Goal: Ask a question

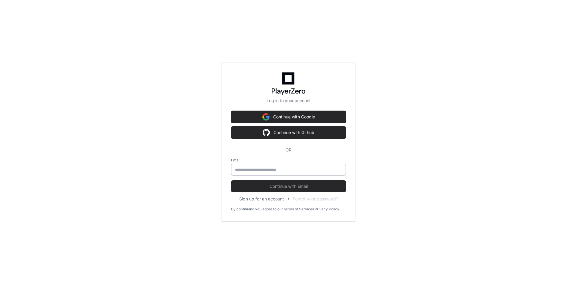
click at [276, 169] on input "email" at bounding box center [288, 170] width 107 height 6
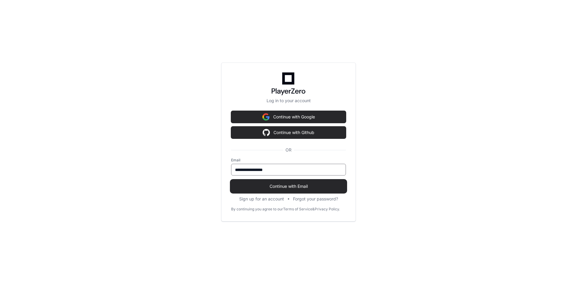
type input "**********"
click at [307, 185] on span "Continue with Email" at bounding box center [288, 186] width 115 height 6
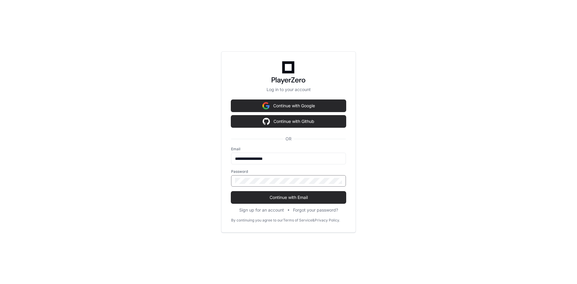
click at [231, 191] on button "Continue with Email" at bounding box center [288, 197] width 115 height 12
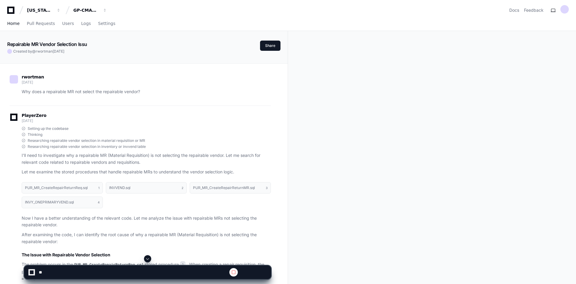
click at [14, 23] on span "Home" at bounding box center [13, 24] width 12 height 4
click at [12, 23] on span "Home" at bounding box center [13, 24] width 12 height 4
click at [16, 22] on span "Home" at bounding box center [13, 24] width 12 height 4
click at [90, 9] on div "GP-CMAG-MP2" at bounding box center [86, 10] width 26 height 6
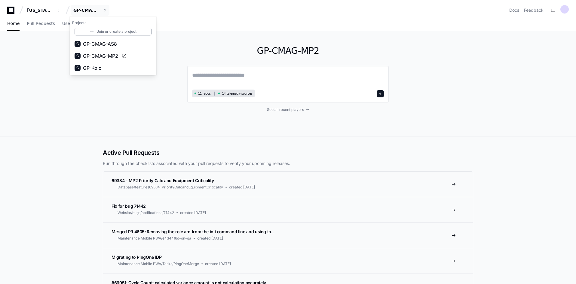
click at [207, 76] on textarea at bounding box center [288, 79] width 192 height 17
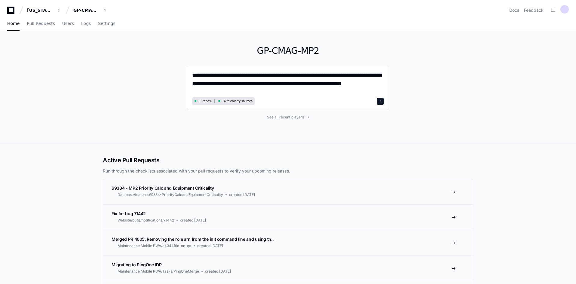
type textarea "**********"
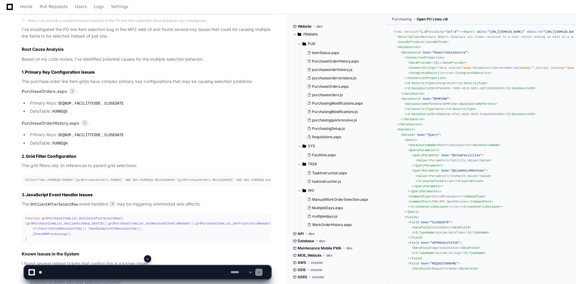
scroll to position [450, 0]
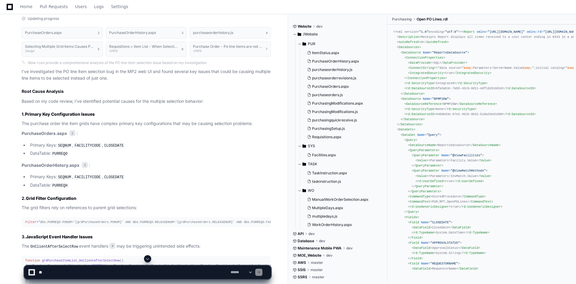
click at [66, 145] on code "SEQNUM" at bounding box center [64, 145] width 15 height 5
click at [84, 143] on code "FACILITYCODE" at bounding box center [87, 145] width 28 height 5
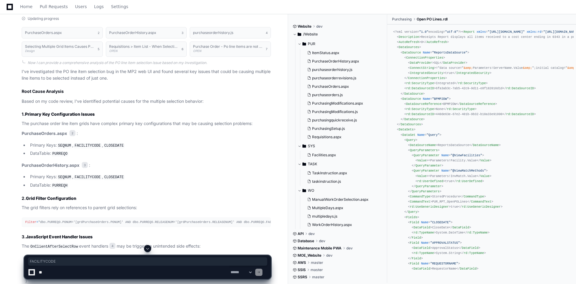
click at [116, 145] on code "CLOSEDATE" at bounding box center [114, 145] width 22 height 5
click at [121, 146] on code "CLOSEDATE" at bounding box center [114, 145] width 22 height 5
drag, startPoint x: 122, startPoint y: 145, endPoint x: 29, endPoint y: 147, distance: 93.8
click at [29, 147] on li "Primary Keys: [GEOGRAPHIC_DATA] , FACILITYCODE , CLOSEDATE" at bounding box center [149, 145] width 243 height 7
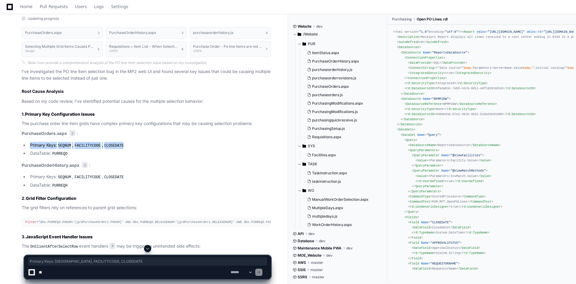
click at [32, 146] on li "Primary Keys: [GEOGRAPHIC_DATA] , FACILITYCODE , CLOSEDATE" at bounding box center [149, 145] width 243 height 7
drag, startPoint x: 126, startPoint y: 145, endPoint x: 24, endPoint y: 147, distance: 101.9
click at [28, 147] on li "Primary Keys: [GEOGRAPHIC_DATA] , FACILITYCODE , CLOSEDATE" at bounding box center [149, 145] width 243 height 7
click at [134, 151] on li "DataTable: PURREQO" at bounding box center [149, 153] width 243 height 7
drag, startPoint x: 84, startPoint y: 146, endPoint x: 31, endPoint y: 145, distance: 53.8
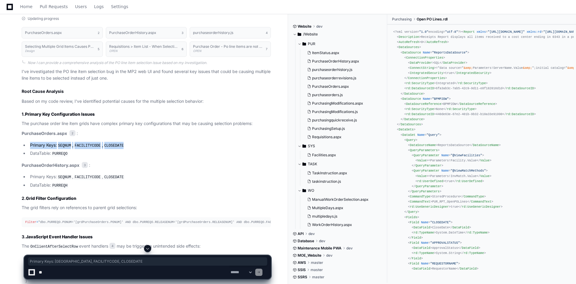
click at [31, 145] on li "Primary Keys: [GEOGRAPHIC_DATA] , FACILITYCODE , CLOSEDATE" at bounding box center [149, 145] width 243 height 7
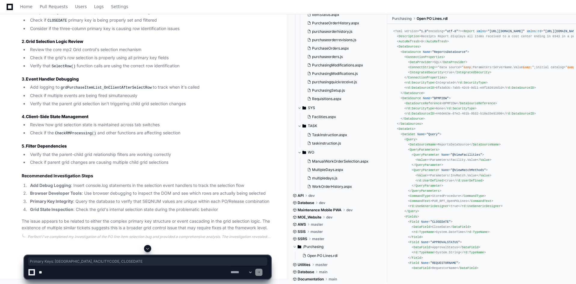
scroll to position [871, 0]
click at [212, 206] on li "Grid State Inspection : Check the grid's internal selection state during the pr…" at bounding box center [149, 209] width 243 height 7
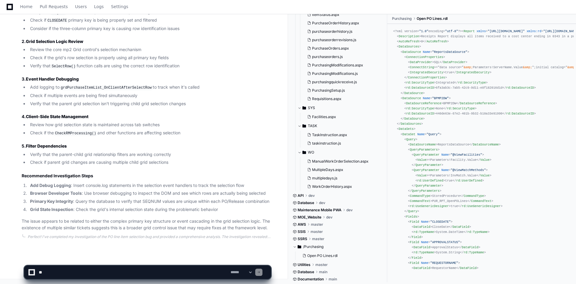
click at [137, 273] on textarea at bounding box center [134, 272] width 192 height 13
paste textarea "**********"
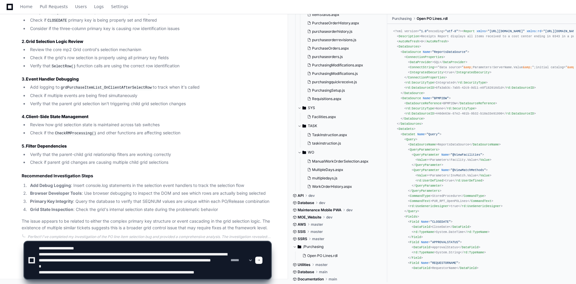
scroll to position [18, 0]
drag, startPoint x: 108, startPoint y: 260, endPoint x: 142, endPoint y: 276, distance: 37.4
click at [142, 274] on textarea at bounding box center [134, 260] width 192 height 37
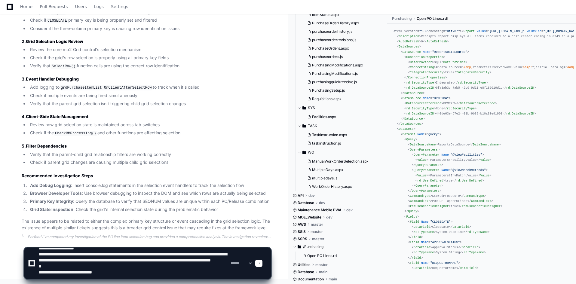
scroll to position [12, 0]
type textarea "**********"
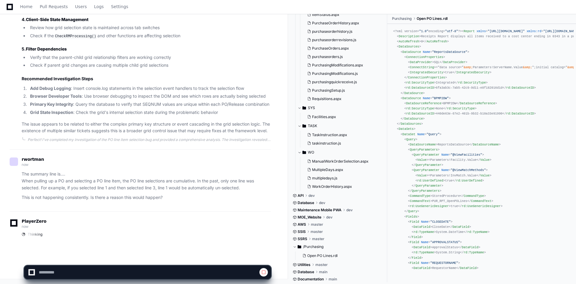
scroll to position [968, 0]
